Goal: Task Accomplishment & Management: Use online tool/utility

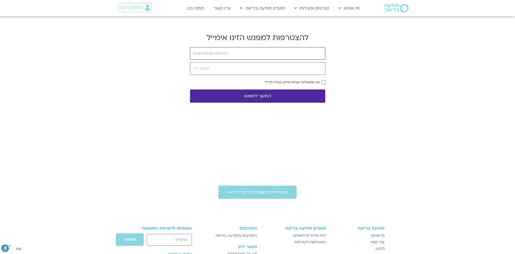
click at [262, 55] on input "email" at bounding box center [257, 53] width 135 height 12
type input "[EMAIL_ADDRESS][DOMAIN_NAME]"
click at [231, 69] on input "tel" at bounding box center [257, 68] width 135 height 12
type input "0505588703"
click at [254, 96] on button "המשך למפגש" at bounding box center [257, 95] width 135 height 13
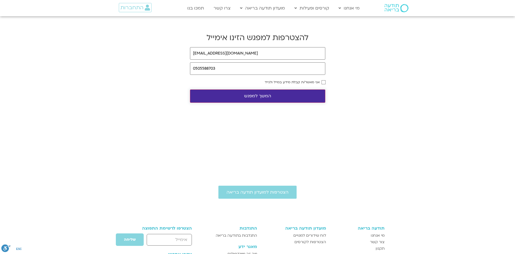
click at [249, 95] on button "המשך למפגש" at bounding box center [257, 95] width 135 height 13
click at [266, 95] on button "המשך למפגש" at bounding box center [257, 95] width 135 height 13
click at [267, 95] on button "המשך למפגש" at bounding box center [257, 95] width 135 height 13
